Goal: Transaction & Acquisition: Purchase product/service

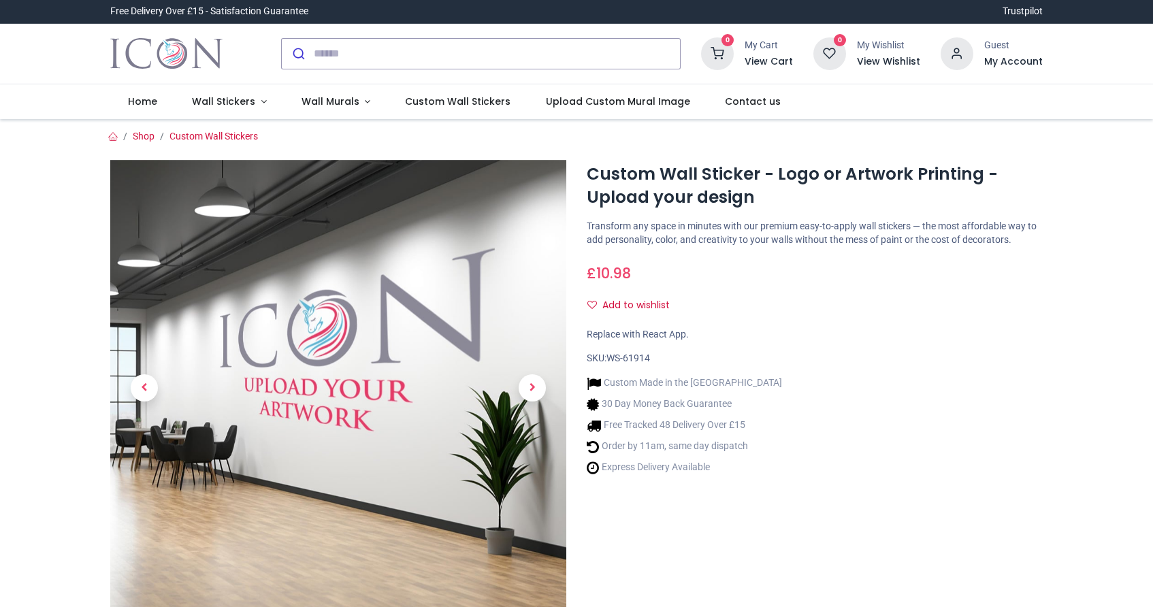
scroll to position [75, 0]
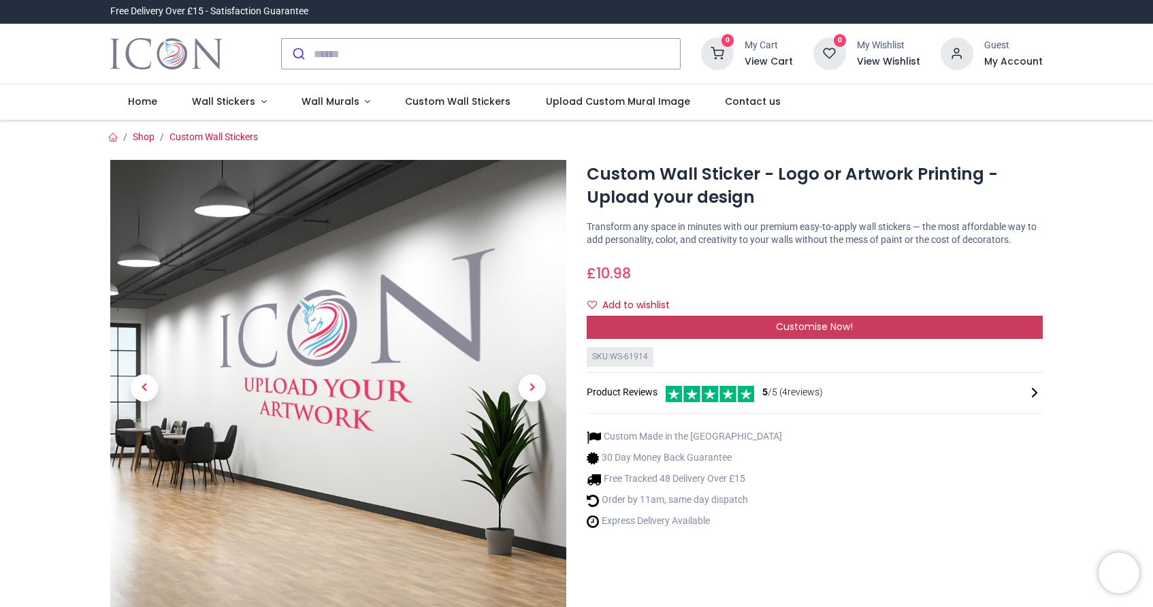
click at [781, 334] on span "Customise Now!" at bounding box center [814, 327] width 77 height 14
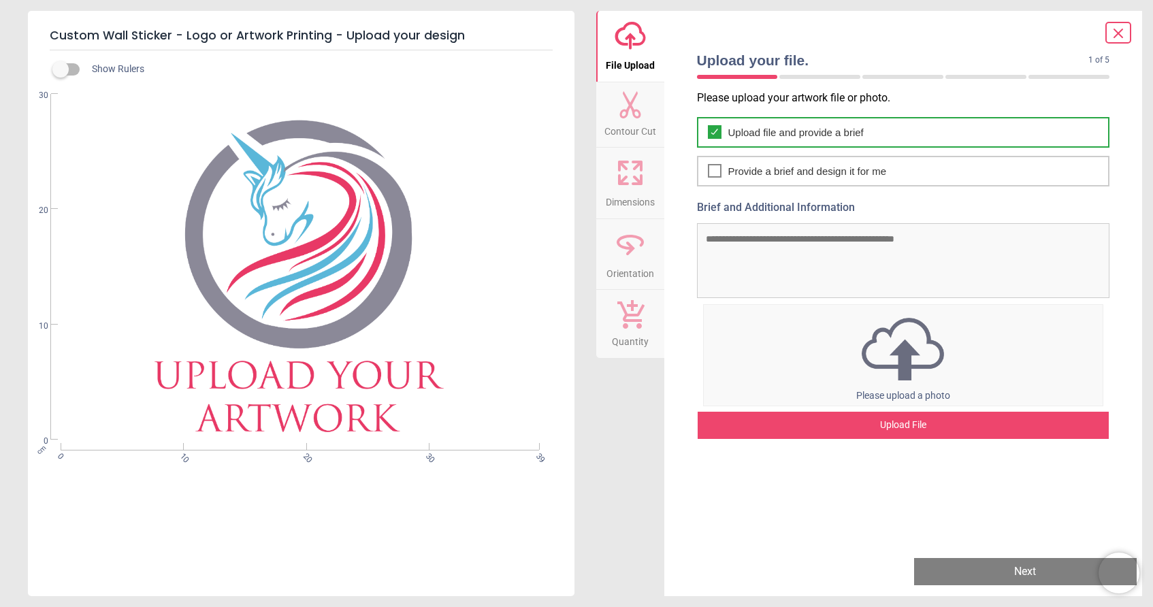
click at [752, 144] on div "Upload file and provide a brief" at bounding box center [903, 132] width 413 height 31
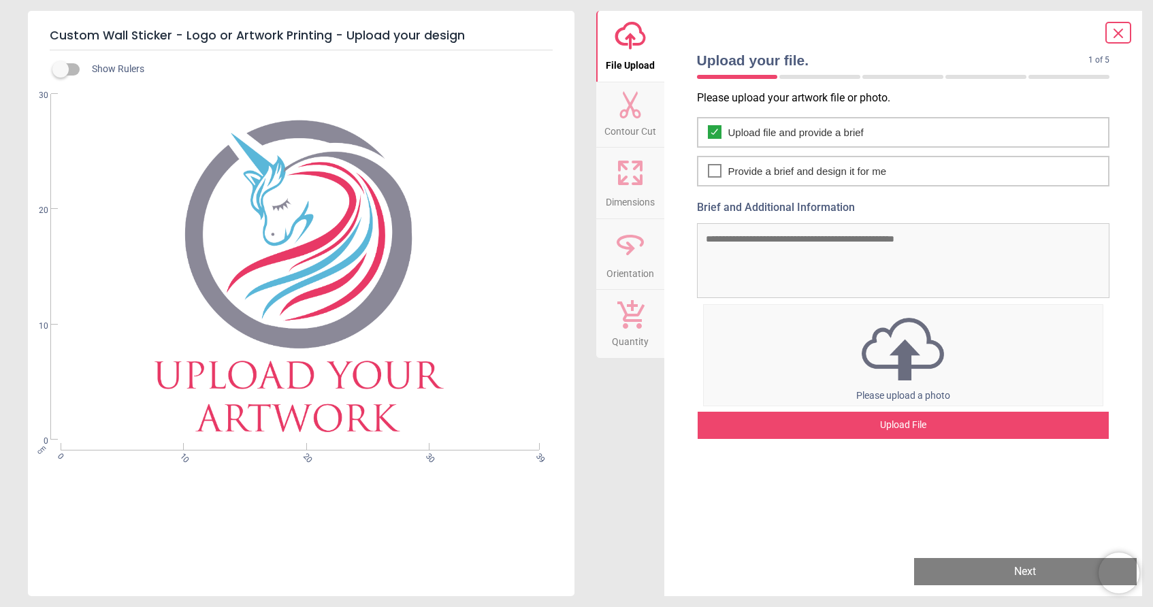
click at [905, 354] on img at bounding box center [904, 349] width 400 height 71
click at [942, 424] on div "Upload File" at bounding box center [904, 425] width 412 height 27
click at [876, 238] on textarea "Brief and Additional Information" at bounding box center [903, 260] width 413 height 75
click at [902, 428] on div "Upload File" at bounding box center [904, 425] width 412 height 27
click at [345, 377] on div "cm 0 10 20 30 39 0 10 20 30" at bounding box center [300, 267] width 544 height 347
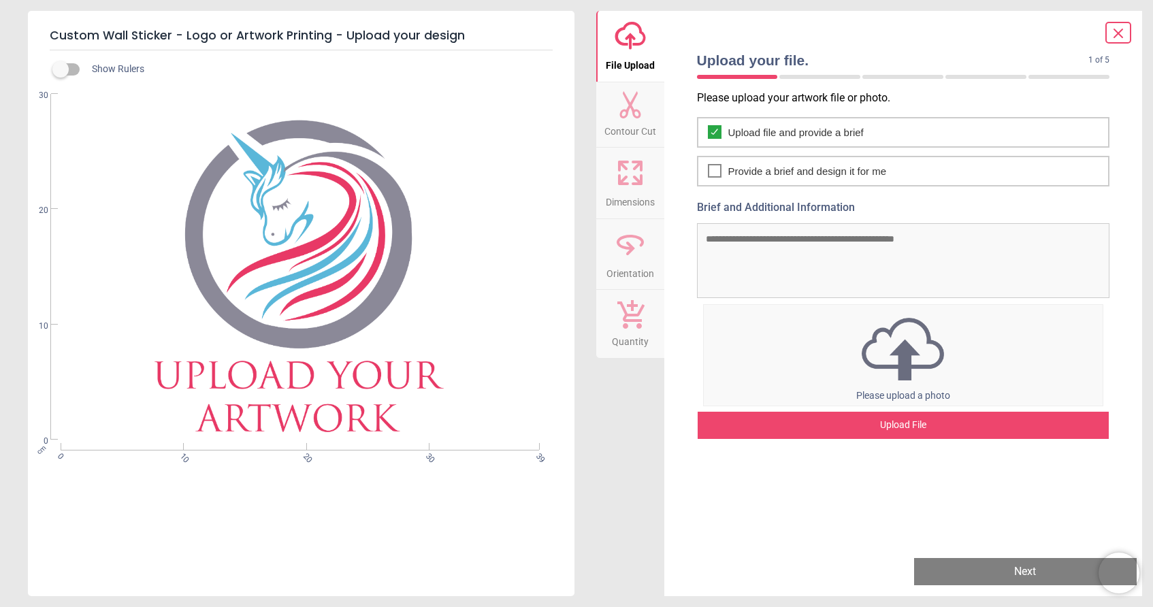
click at [345, 377] on div "cm 0 10 20 30 39 0 10 20 30" at bounding box center [300, 267] width 544 height 347
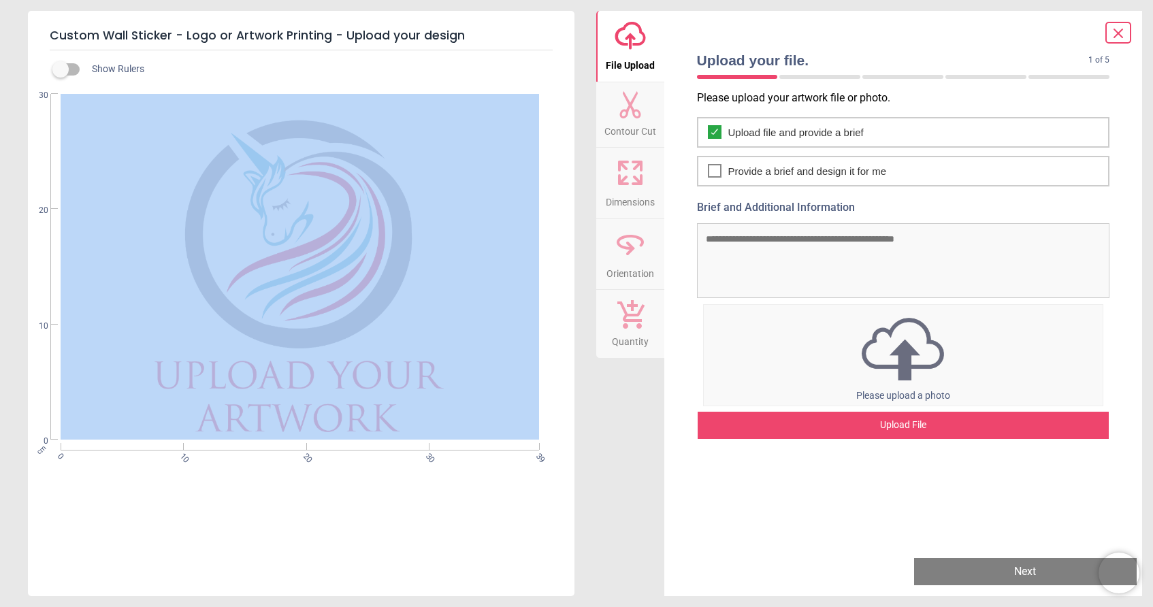
click at [345, 377] on div "cm 0 10 20 30 39 0 10 20 30" at bounding box center [300, 267] width 544 height 347
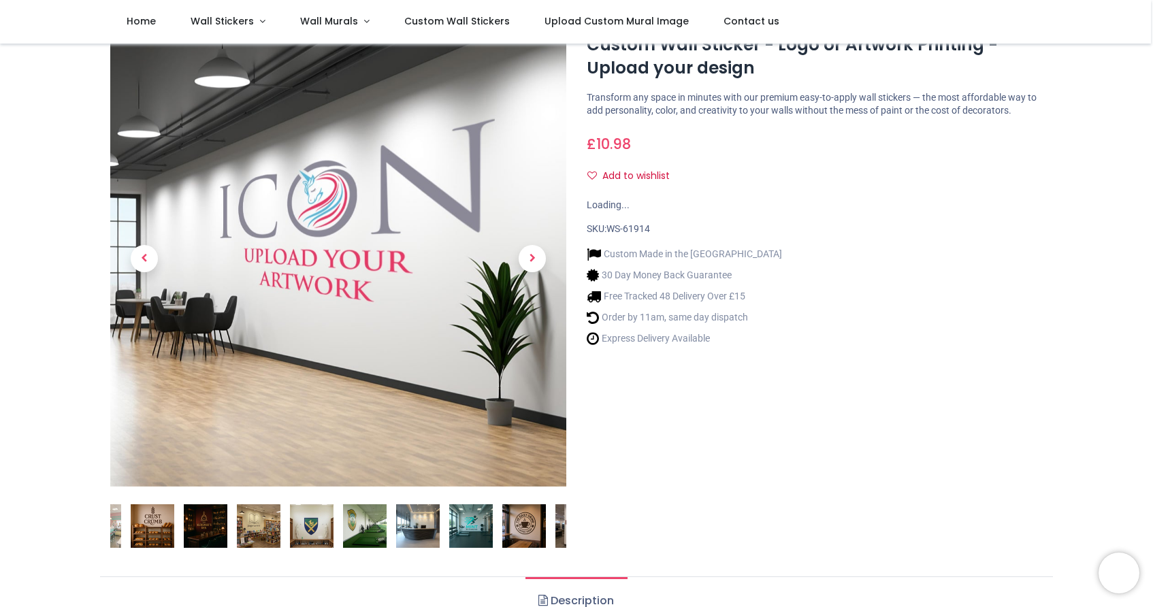
scroll to position [82, 0]
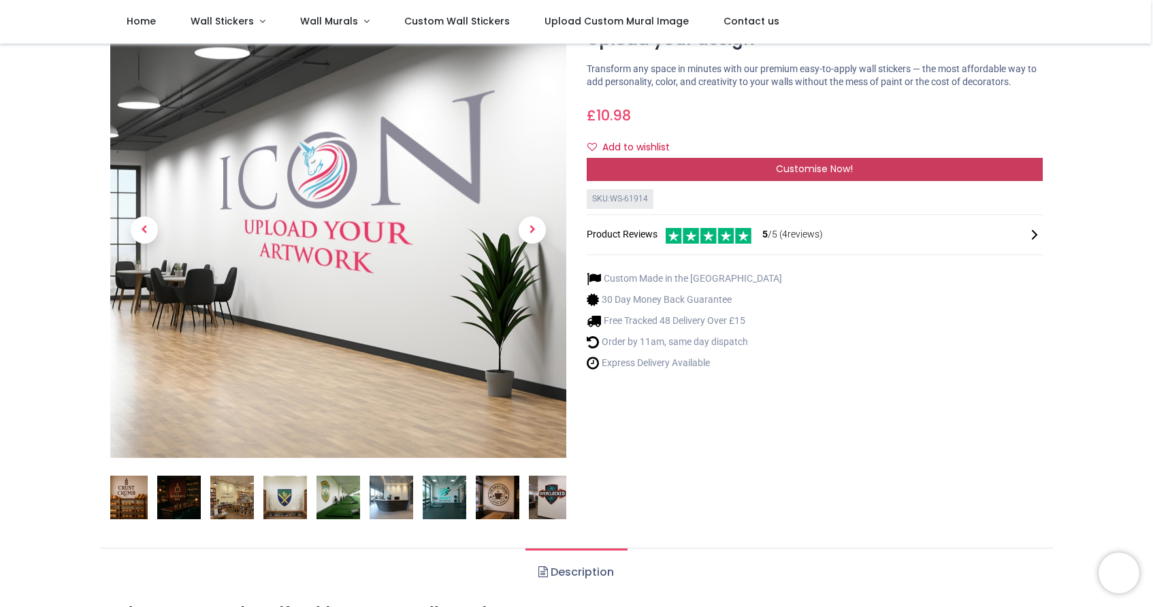
click at [776, 176] on span "Customise Now!" at bounding box center [814, 169] width 77 height 14
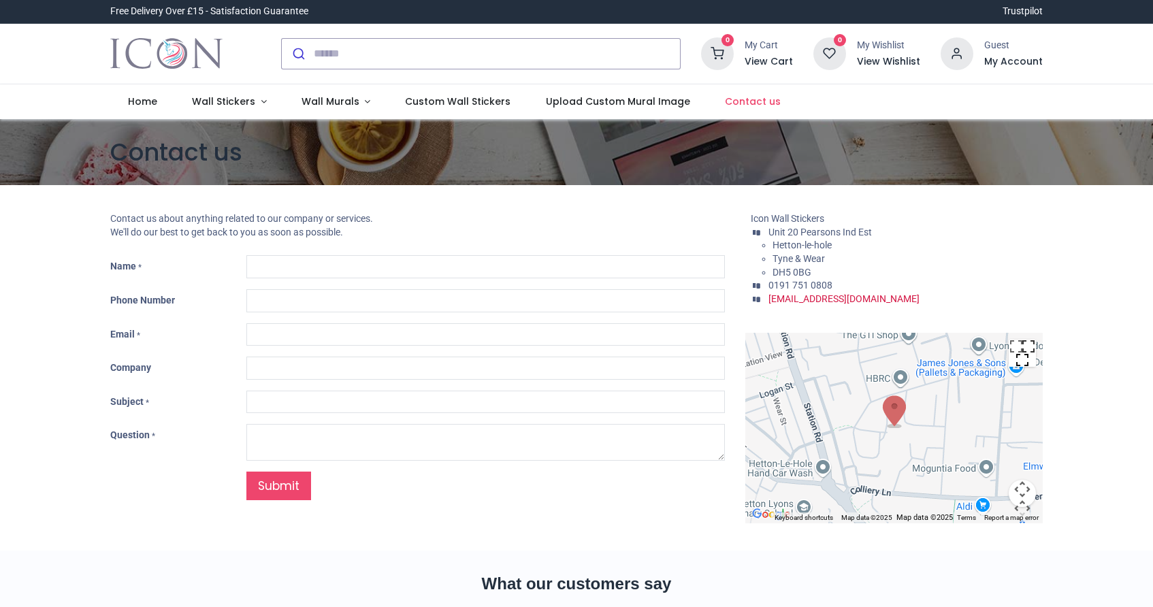
type input "***"
